Goal: Find contact information: Find contact information

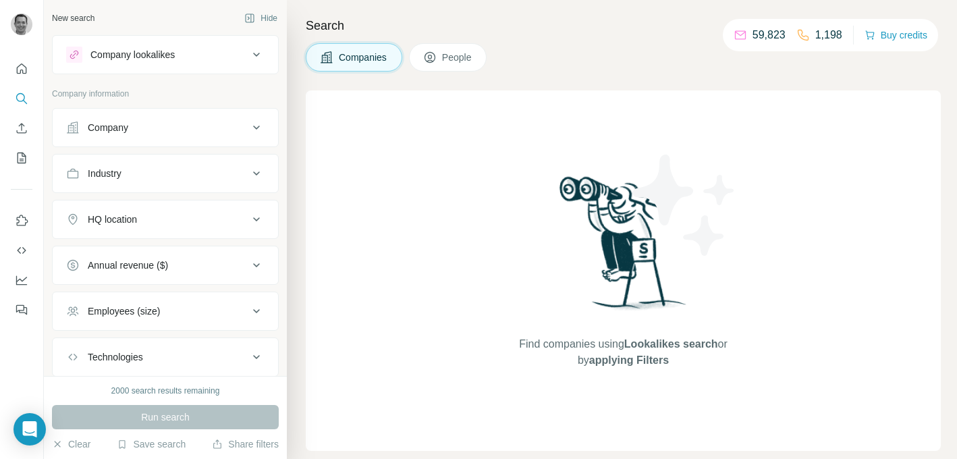
click at [150, 132] on div "Company" at bounding box center [157, 127] width 182 height 13
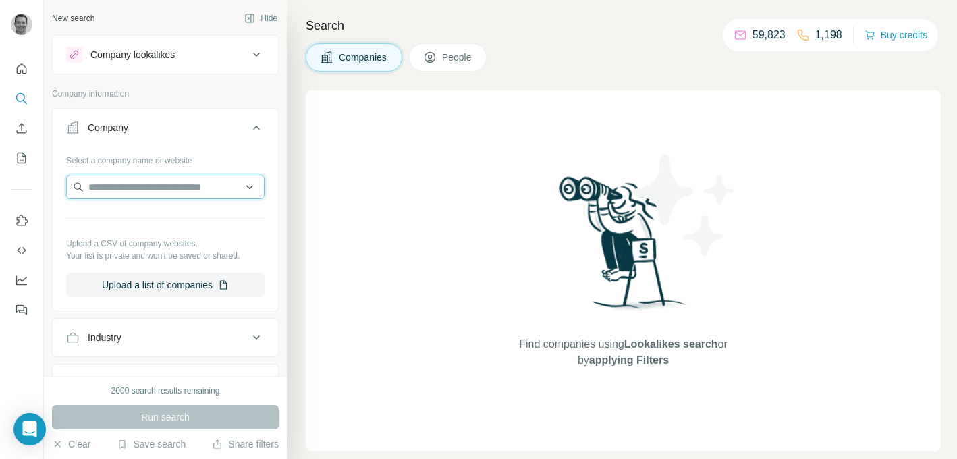
click at [134, 194] on input "text" at bounding box center [165, 187] width 198 height 24
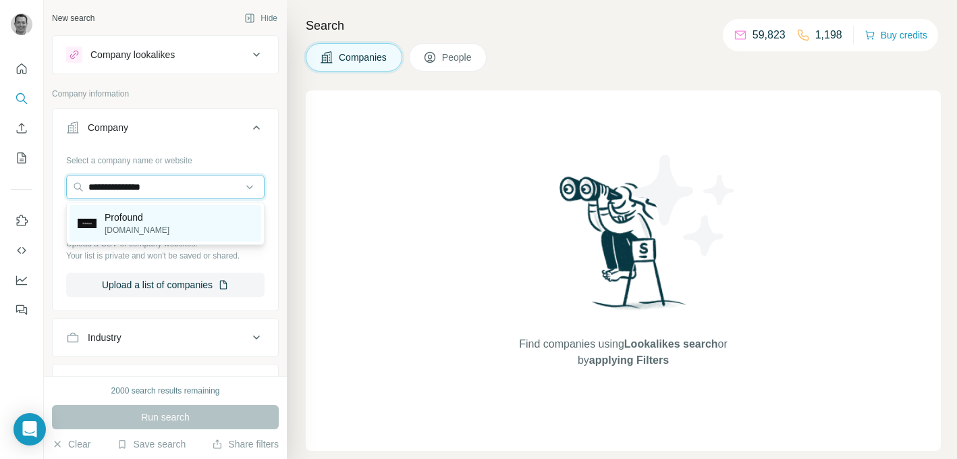
type input "**********"
click at [146, 225] on p "[DOMAIN_NAME]" at bounding box center [137, 230] width 65 height 12
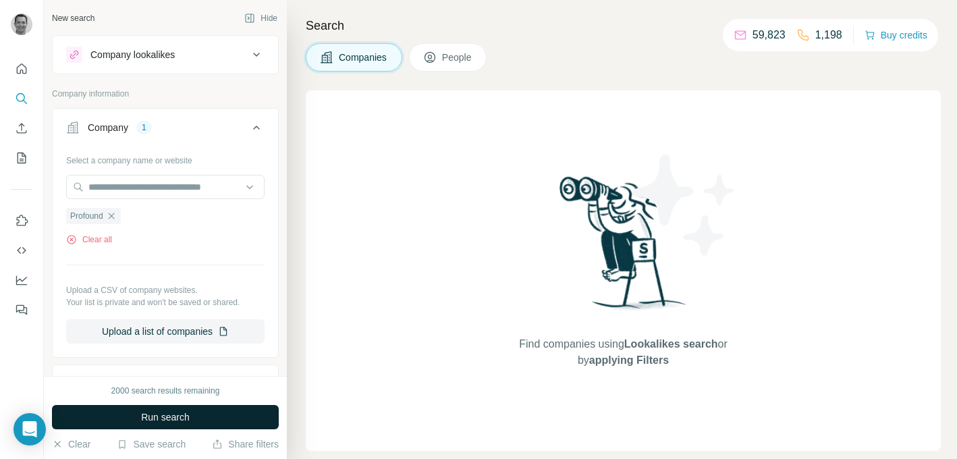
click at [166, 415] on span "Run search" at bounding box center [165, 416] width 49 height 13
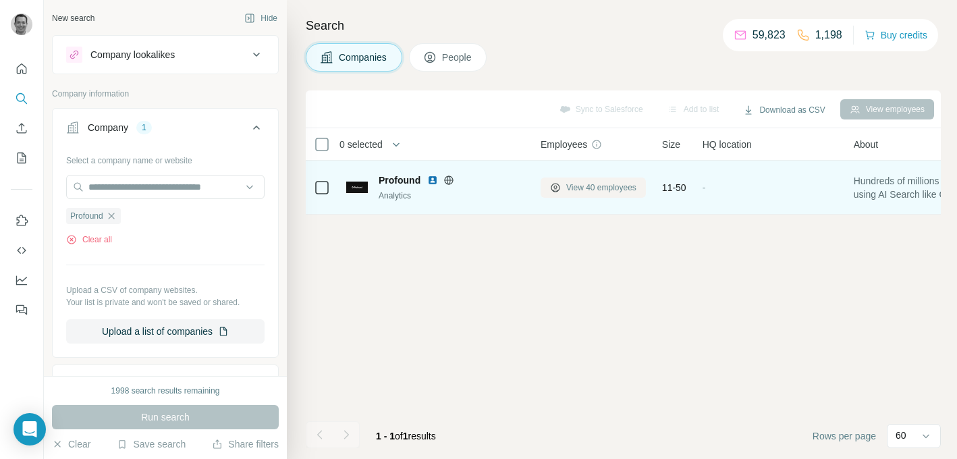
click at [581, 180] on button "View 40 employees" at bounding box center [593, 187] width 105 height 20
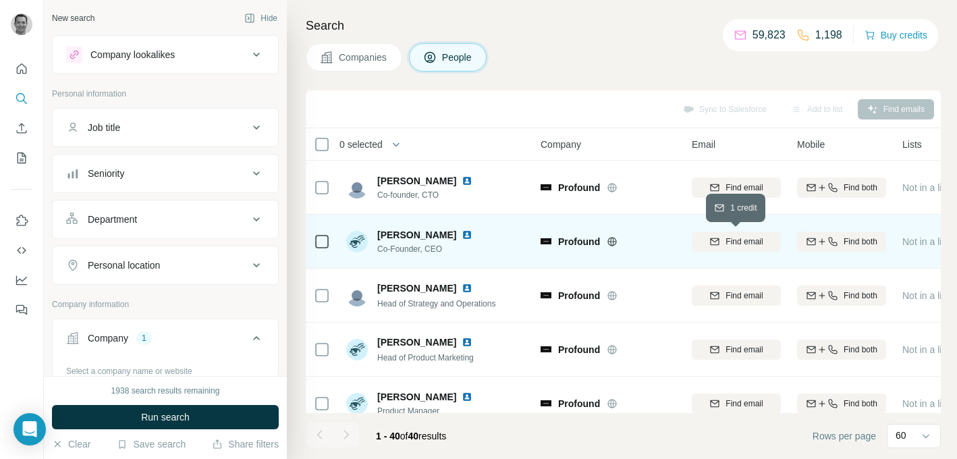
click at [742, 241] on span "Find email" at bounding box center [743, 242] width 37 height 12
